Goal: Navigation & Orientation: Find specific page/section

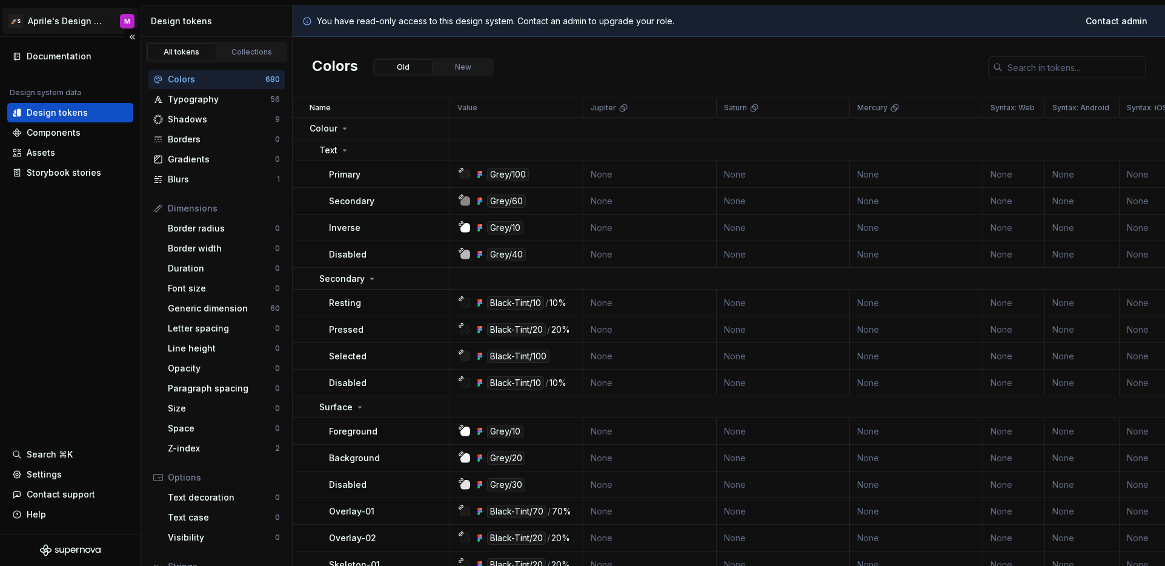
click at [69, 29] on html "🚀S Aprile's Design System M Documentation Design system data Design tokens Comp…" at bounding box center [582, 283] width 1165 height 566
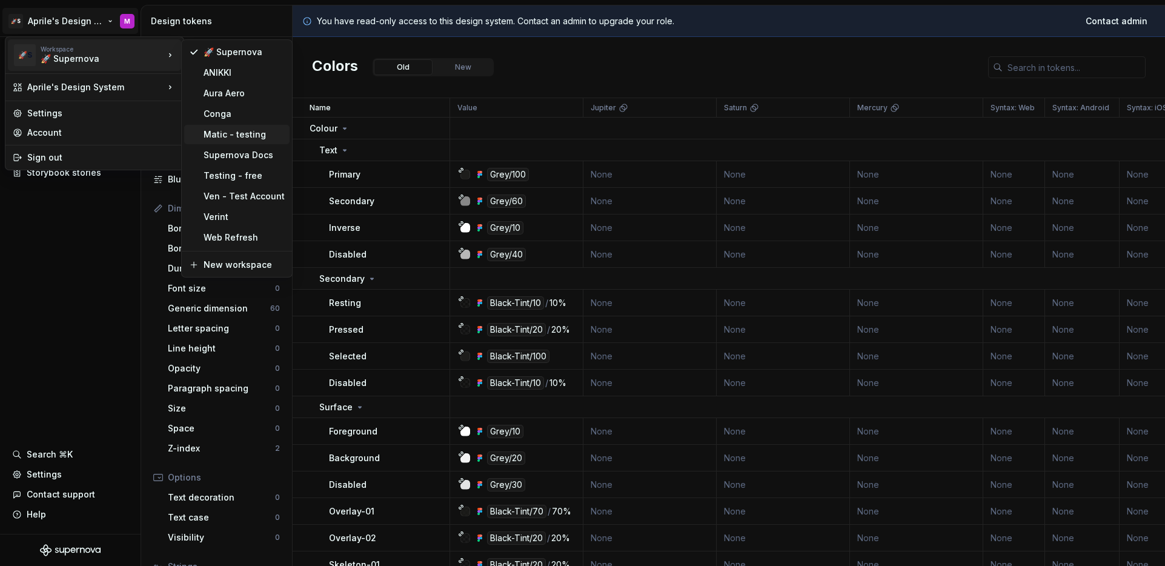
click at [229, 131] on div "Matic - testing" at bounding box center [244, 134] width 81 height 12
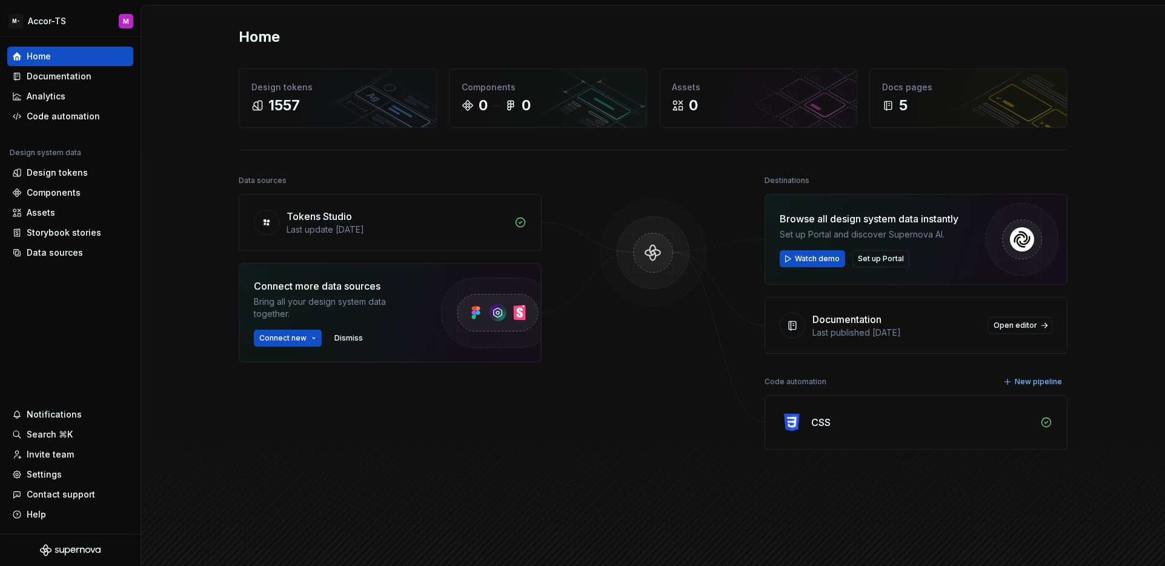
drag, startPoint x: 492, startPoint y: 35, endPoint x: 483, endPoint y: 39, distance: 10.0
click at [483, 39] on div "Home" at bounding box center [653, 36] width 829 height 19
click at [59, 21] on html "M- Accor-TS M Home Documentation Analytics Code automation Design system data D…" at bounding box center [582, 283] width 1165 height 566
